Goal: Information Seeking & Learning: Learn about a topic

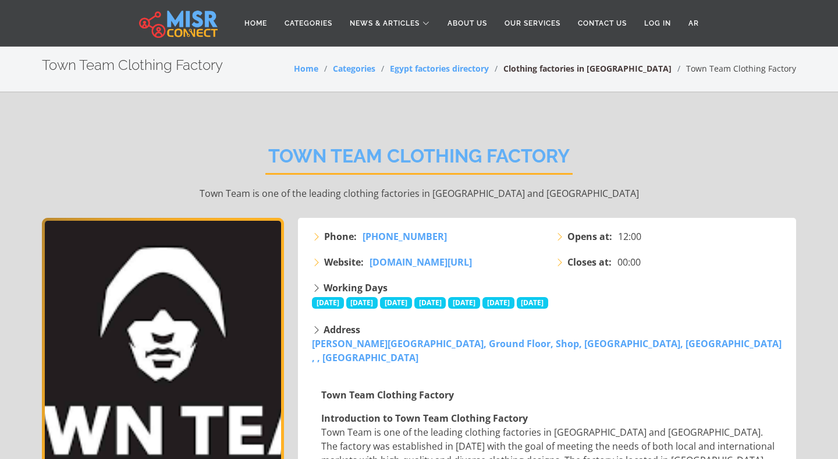
click at [596, 71] on link "Clothing factories in [GEOGRAPHIC_DATA]" at bounding box center [588, 68] width 168 height 11
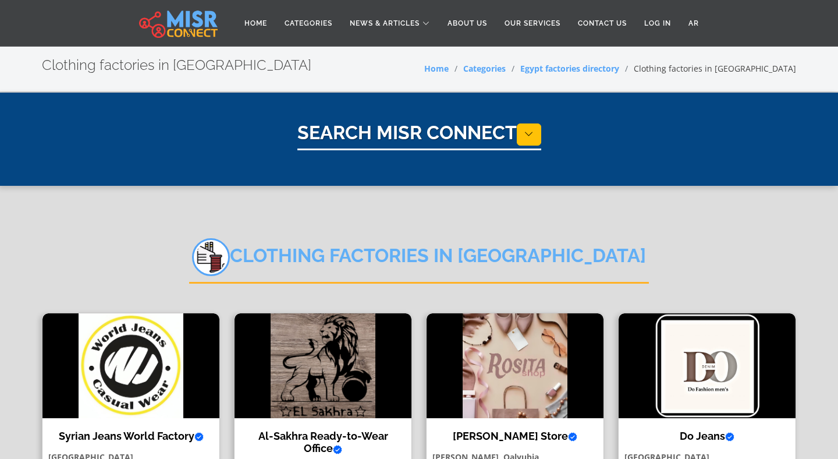
select select "**********"
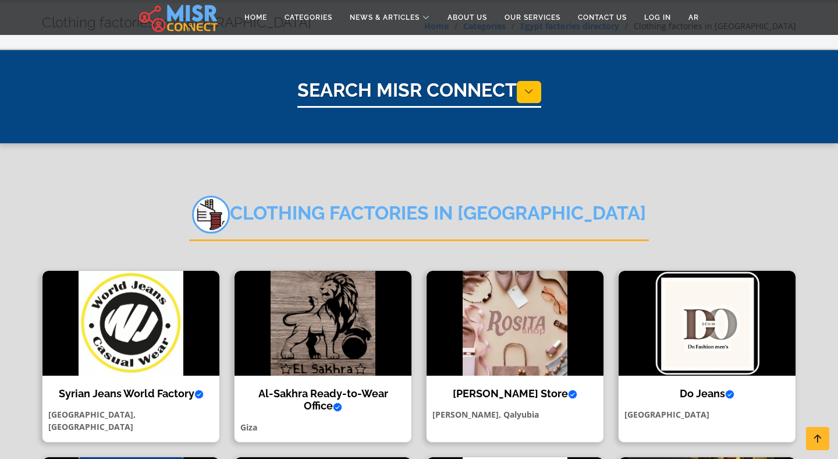
scroll to position [234, 0]
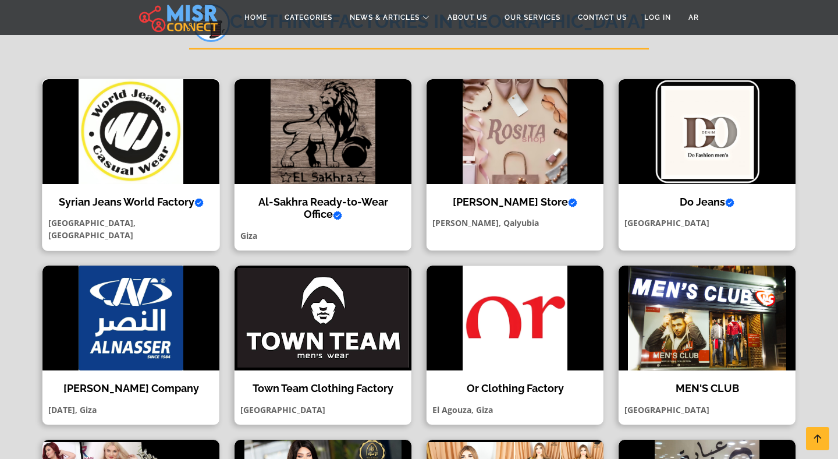
click at [156, 200] on h4 "Syrian Jeans World Factory Verified account" at bounding box center [131, 202] width 160 height 13
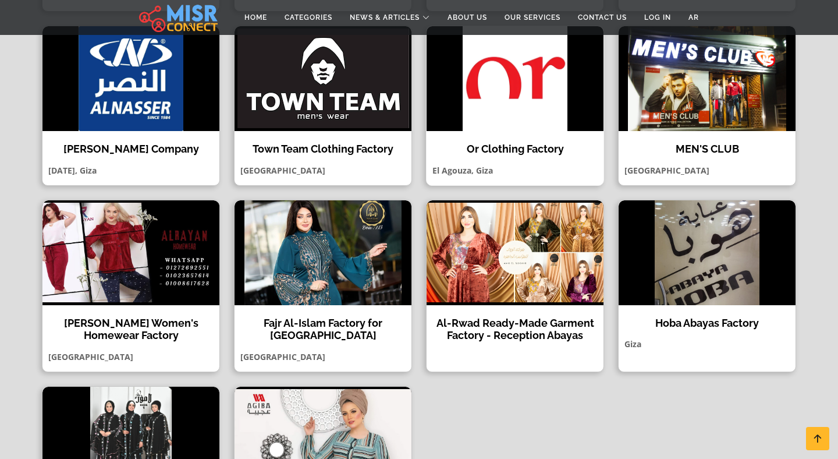
scroll to position [452, 0]
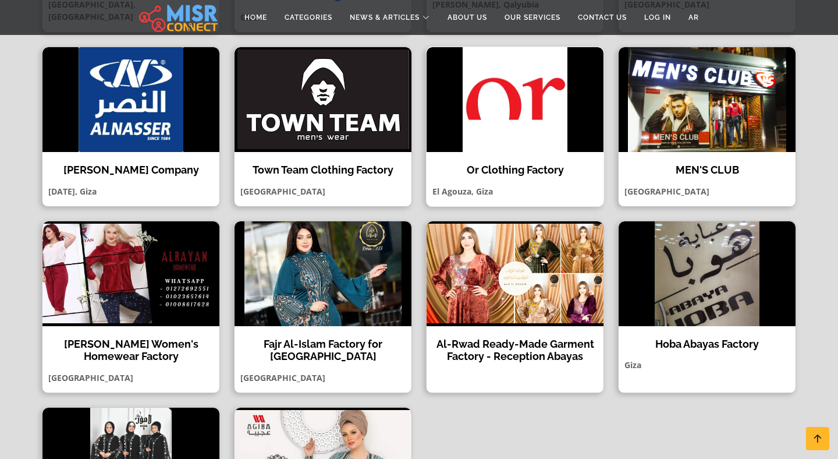
click at [544, 172] on h4 "Or Clothing Factory" at bounding box center [515, 170] width 160 height 13
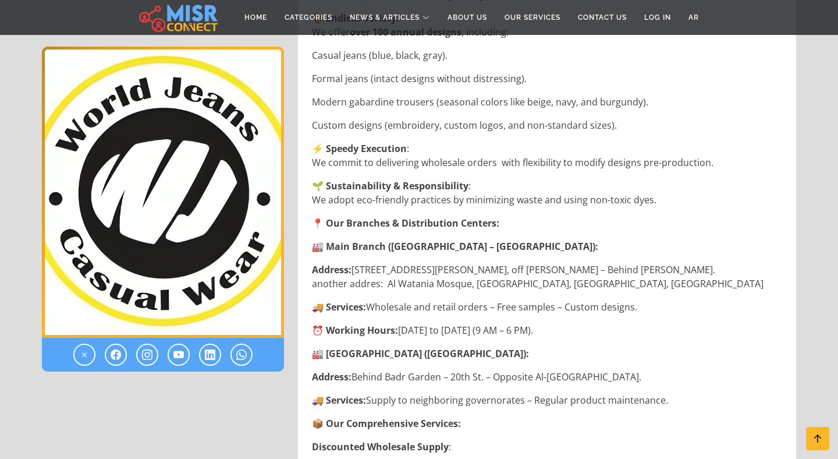
scroll to position [927, 0]
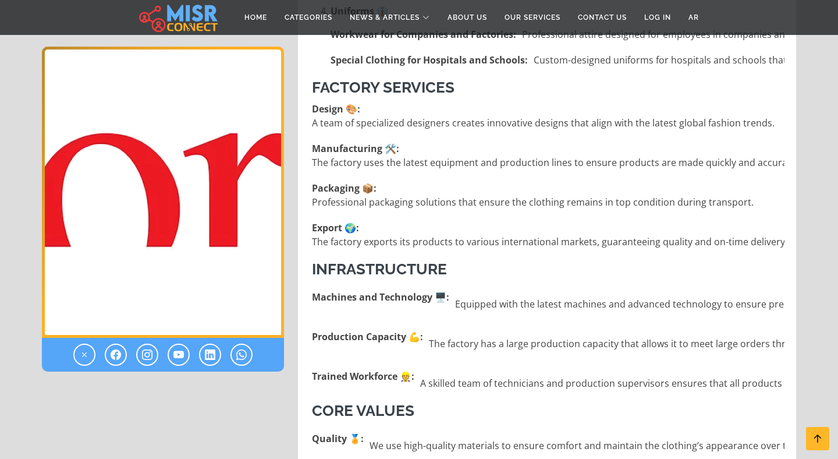
scroll to position [922, 0]
